Goal: Task Accomplishment & Management: Manage account settings

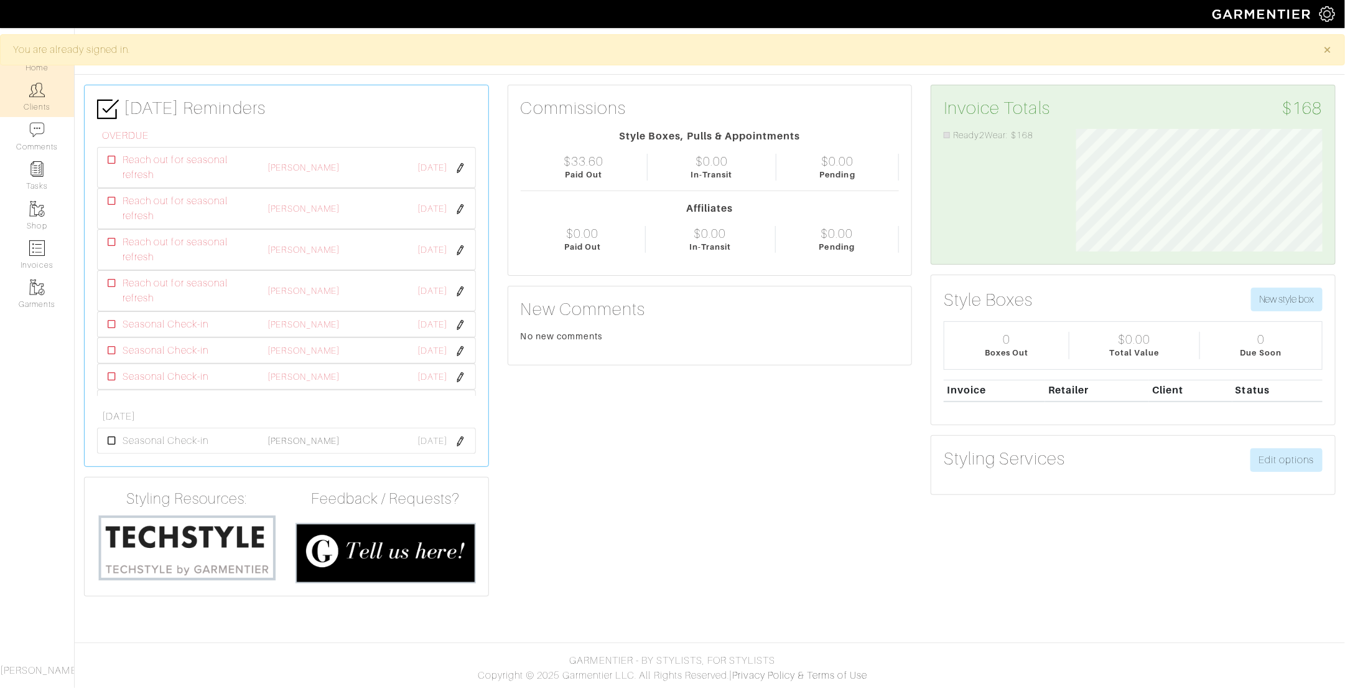
scroll to position [123, 265]
click at [43, 90] on img at bounding box center [37, 90] width 16 height 16
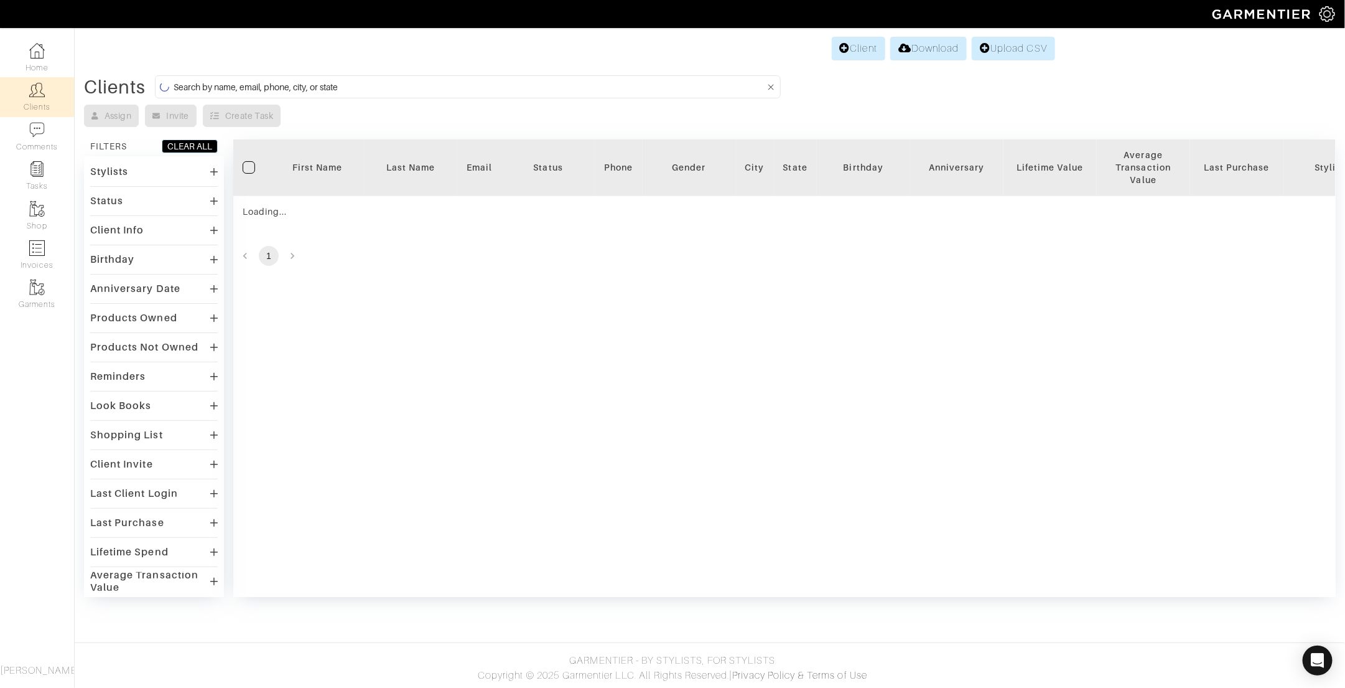
click at [357, 85] on input at bounding box center [470, 87] width 592 height 16
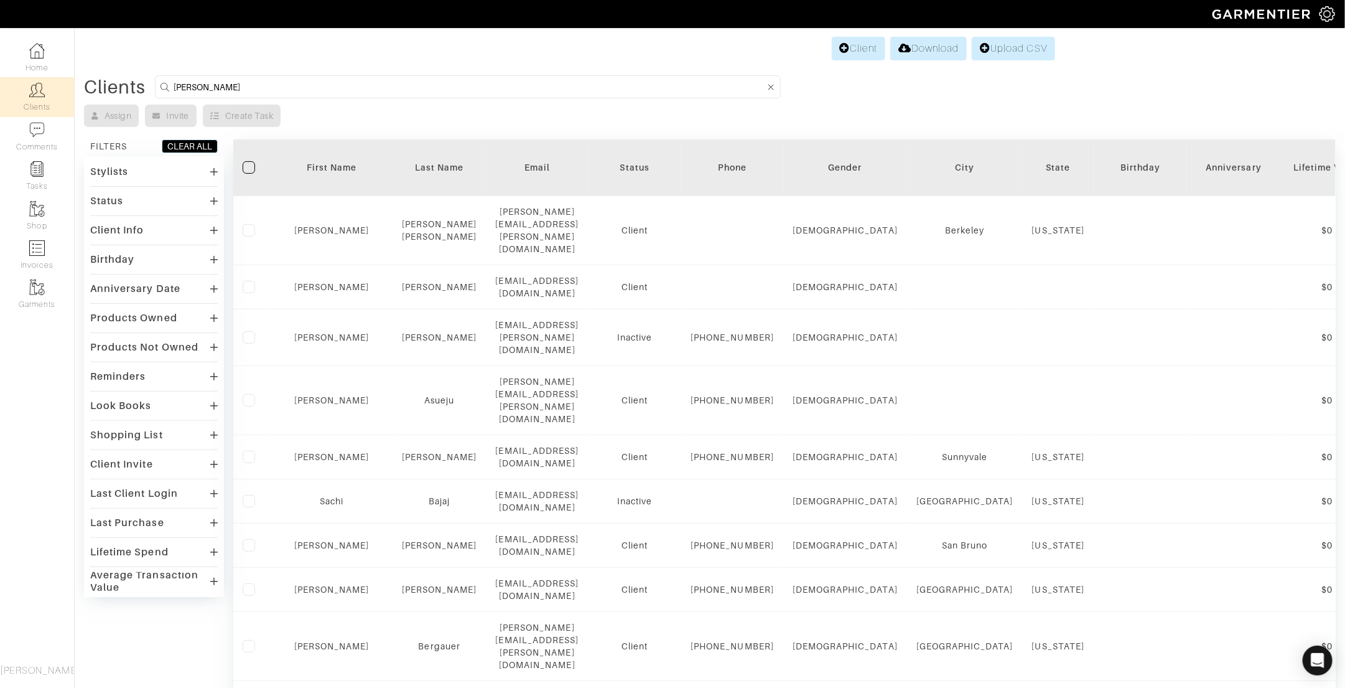
type input "[PERSON_NAME]"
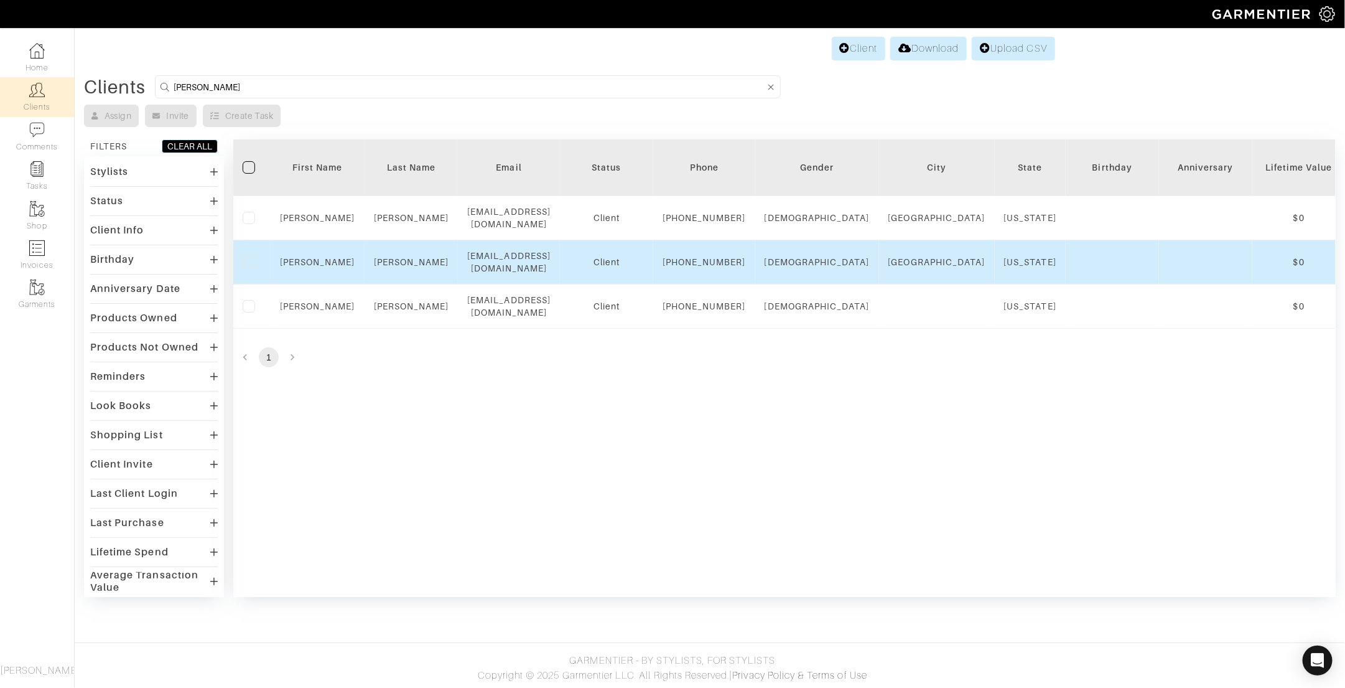
click at [319, 268] on div "[PERSON_NAME]" at bounding box center [317, 262] width 75 height 12
click at [320, 267] on link "[PERSON_NAME]" at bounding box center [317, 262] width 75 height 10
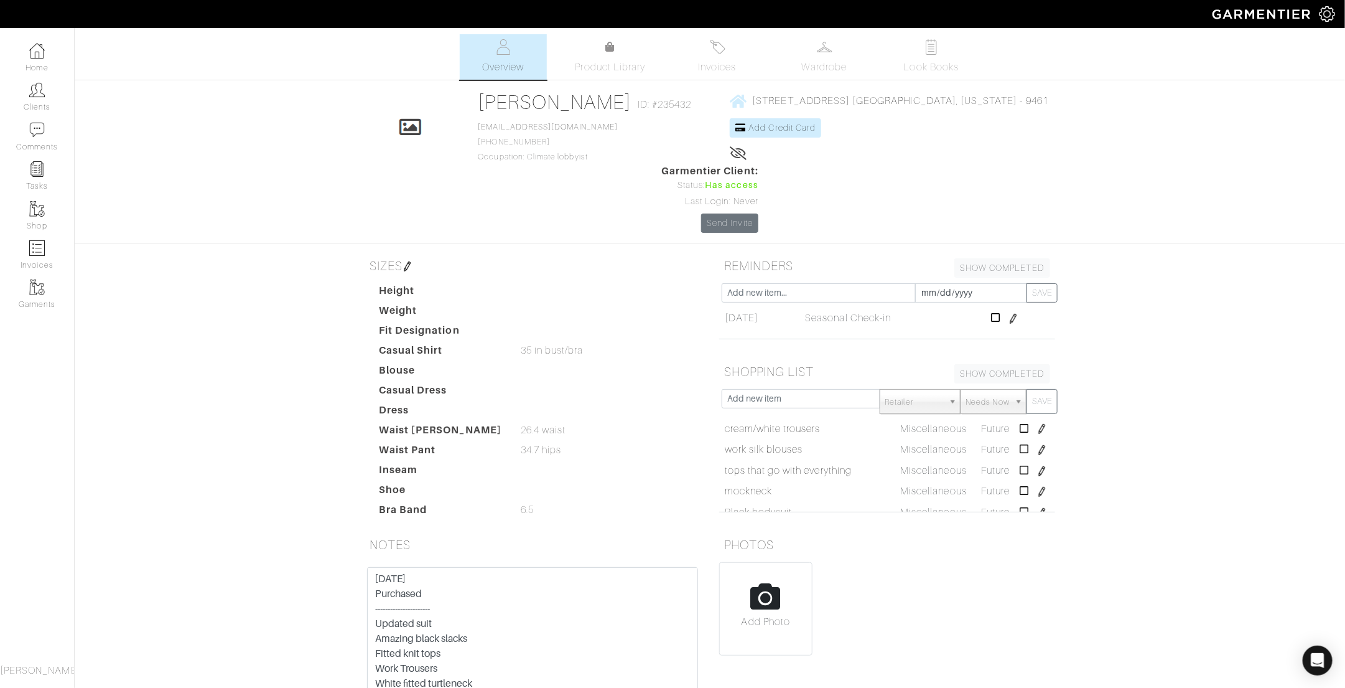
scroll to position [85, 0]
click at [444, 567] on textarea "[DATE] Purchased ---------------------- Updated suit Amazing black slacks Fitte…" at bounding box center [532, 646] width 331 height 158
type textarea "[DATE] Purchased ---------------------- Navy [PERSON_NAME] cropped Elin pant [P…"
click at [623, 71] on span "Product Library" at bounding box center [611, 67] width 70 height 15
